Goal: Use online tool/utility: Utilize a website feature to perform a specific function

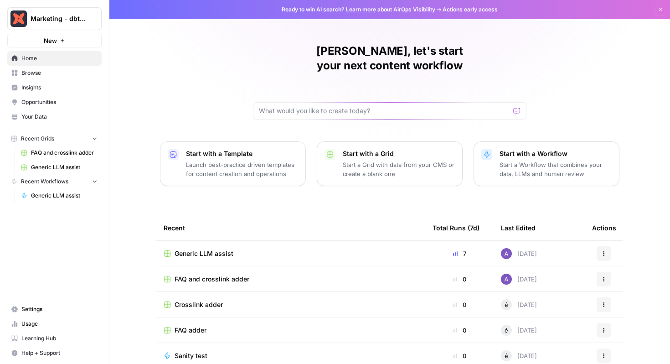
scroll to position [30, 0]
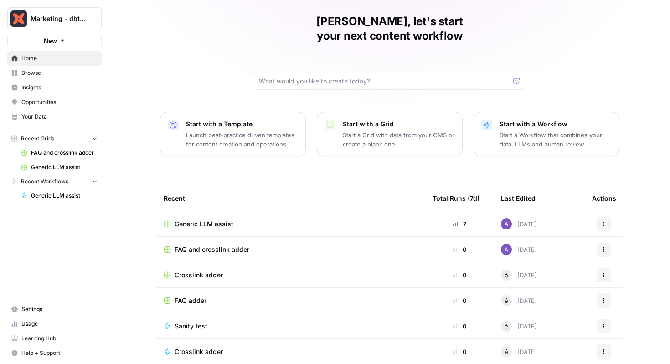
click at [42, 167] on span "Generic LLM assist" at bounding box center [64, 167] width 67 height 8
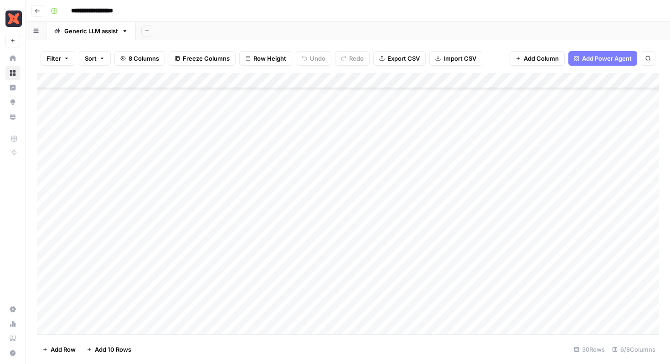
scroll to position [111, 0]
click at [631, 186] on div "Add Column" at bounding box center [348, 203] width 622 height 261
click at [631, 187] on div "Add Column" at bounding box center [348, 203] width 622 height 261
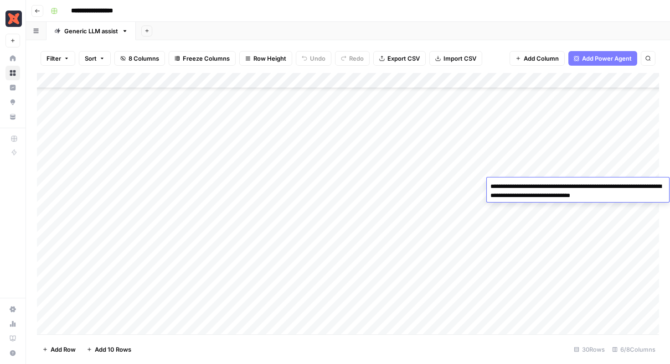
type textarea "**********"
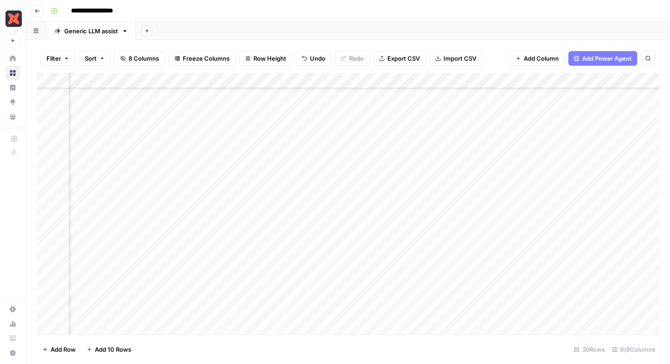
scroll to position [111, 81]
click at [619, 184] on div "Add Column" at bounding box center [348, 203] width 622 height 261
click at [577, 186] on div "Add Column" at bounding box center [348, 203] width 622 height 261
click at [578, 185] on div "Add Column" at bounding box center [348, 203] width 622 height 261
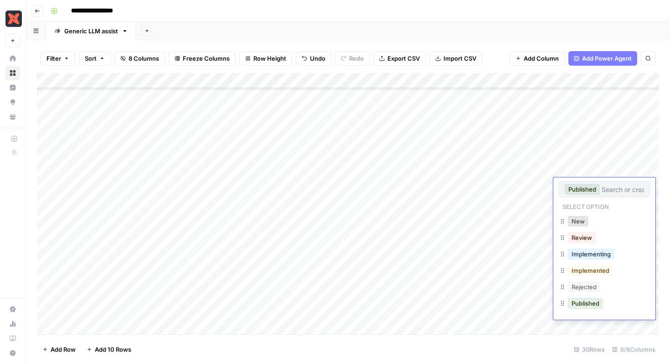
click at [600, 239] on div "Review" at bounding box center [604, 238] width 91 height 16
click at [592, 256] on button "Implementing" at bounding box center [591, 253] width 47 height 11
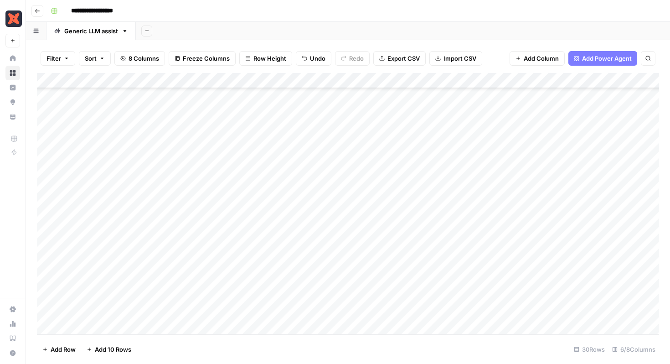
scroll to position [116, 0]
click at [569, 133] on div "Add Column" at bounding box center [348, 203] width 622 height 261
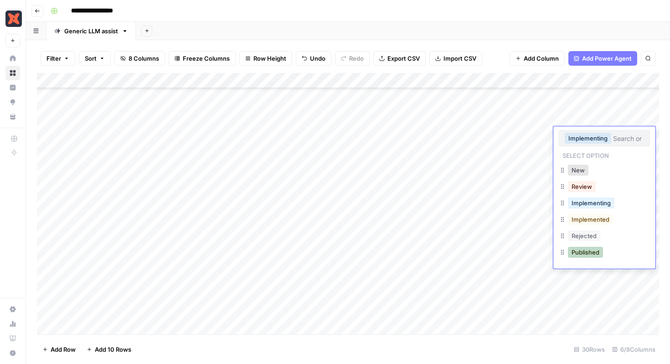
click at [592, 253] on button "Published" at bounding box center [585, 252] width 35 height 11
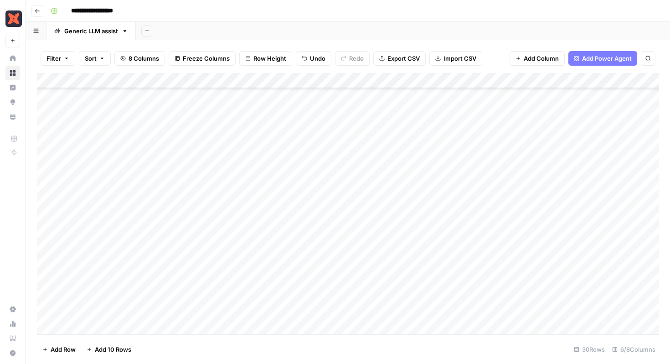
scroll to position [56, 0]
click at [580, 256] on div "Add Column" at bounding box center [348, 203] width 622 height 261
click at [581, 257] on div "Add Column" at bounding box center [348, 203] width 622 height 261
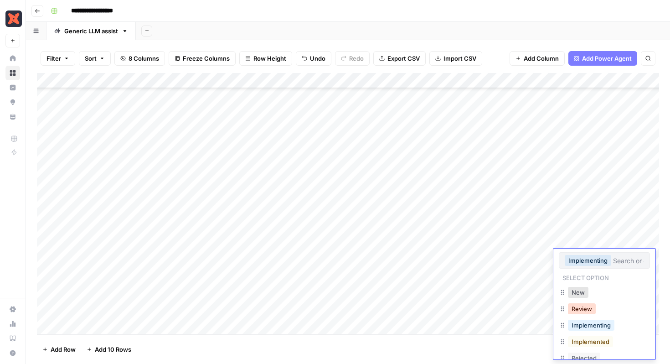
scroll to position [31, 0]
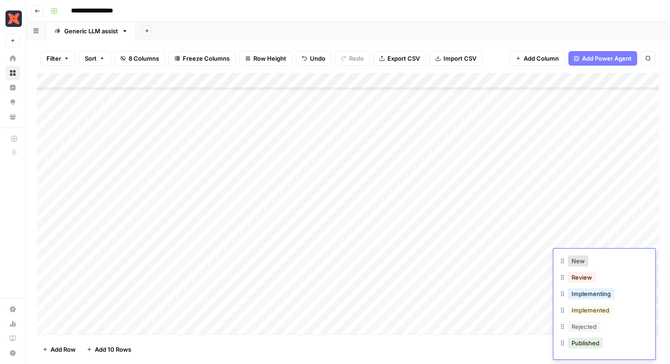
click at [605, 347] on div "Published" at bounding box center [604, 344] width 91 height 16
click at [592, 346] on button "Published" at bounding box center [585, 342] width 35 height 11
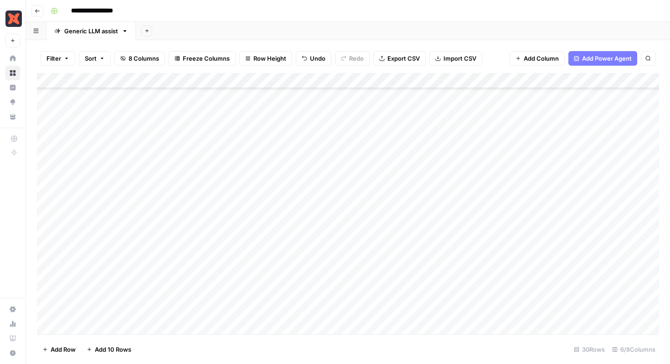
scroll to position [0, 1]
